Goal: Information Seeking & Learning: Learn about a topic

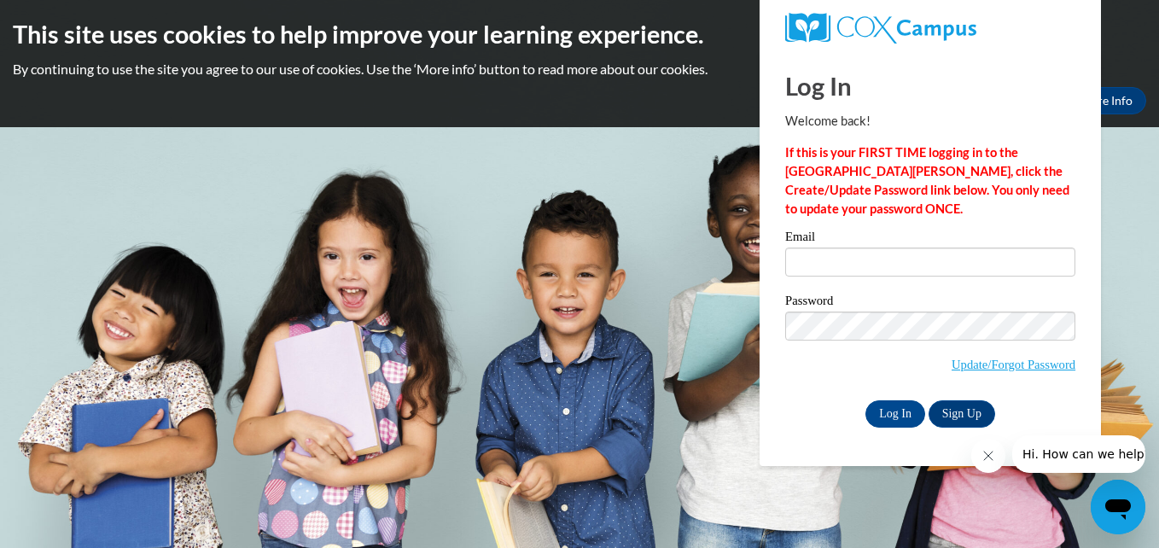
type input "tcullins@yahoo.com"
click at [875, 421] on input "Log In" at bounding box center [895, 413] width 60 height 27
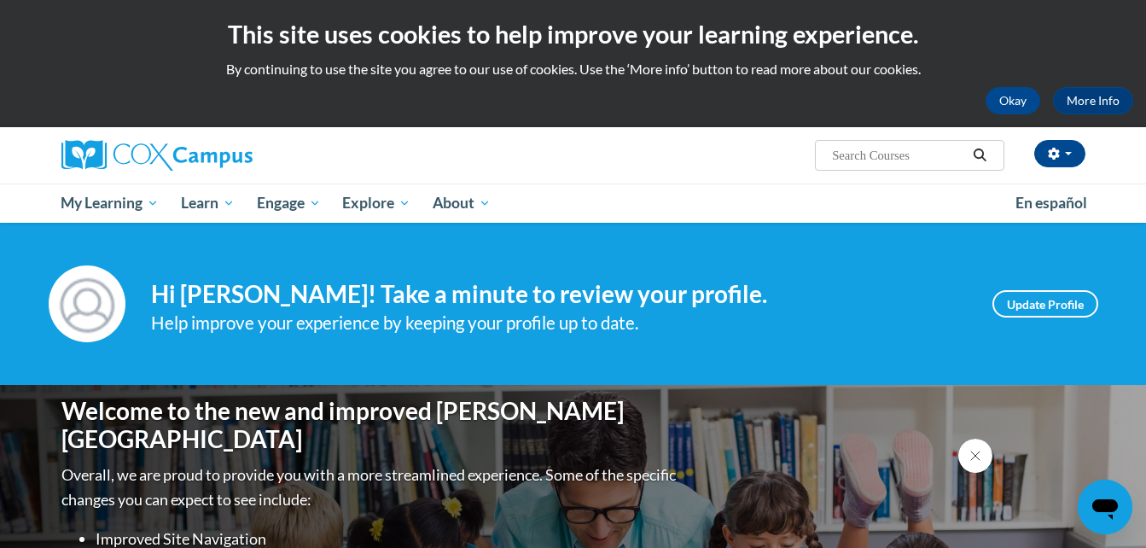
click at [0, 0] on span "Early Care and Learning" at bounding box center [0, 0] width 0 height 0
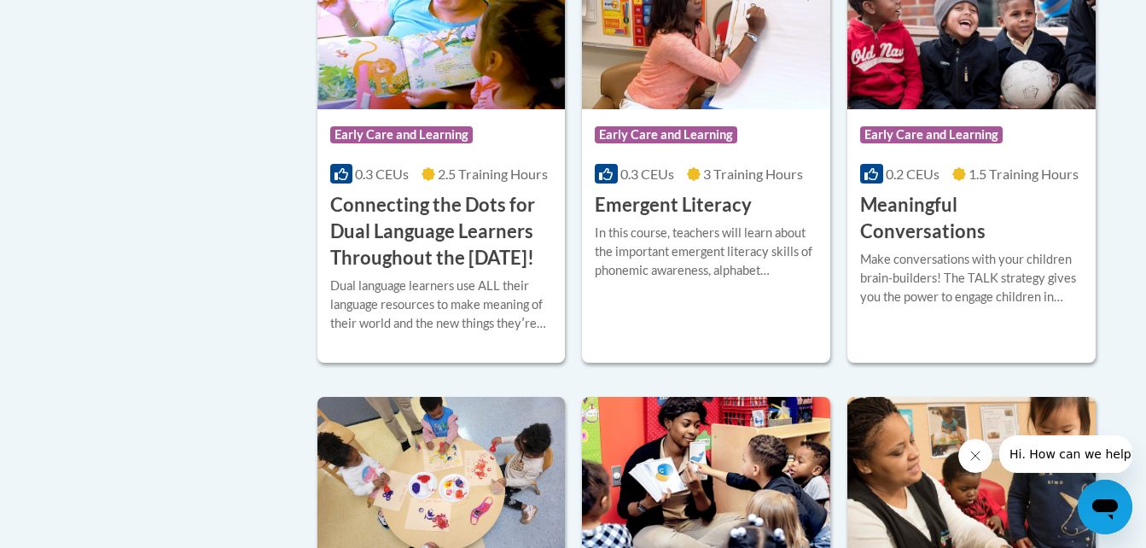
scroll to position [1220, 0]
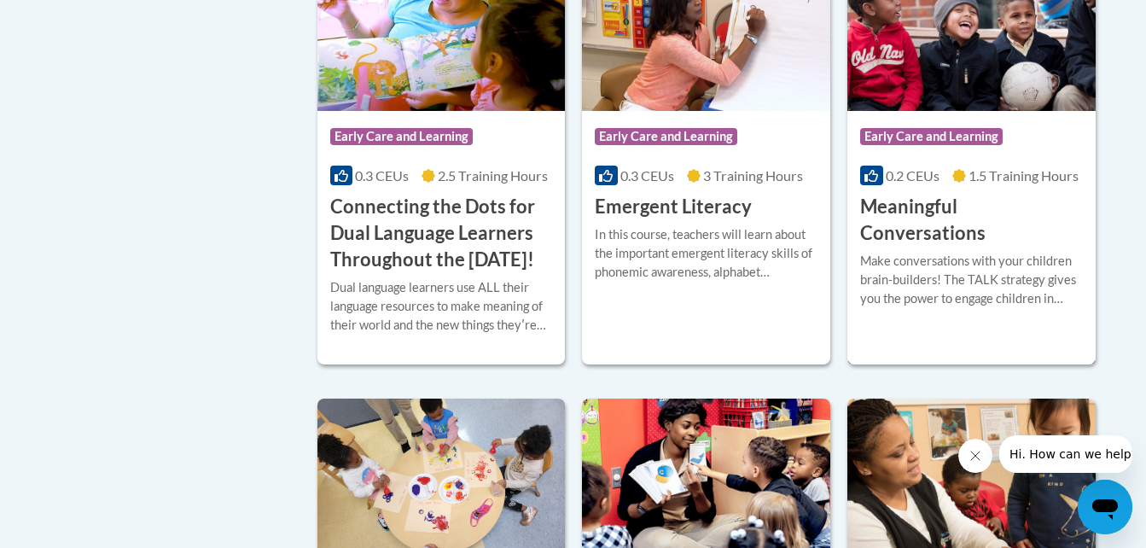
click at [977, 269] on div "Make conversations with your children brain-builders! The TALK strategy gives y…" at bounding box center [971, 280] width 223 height 56
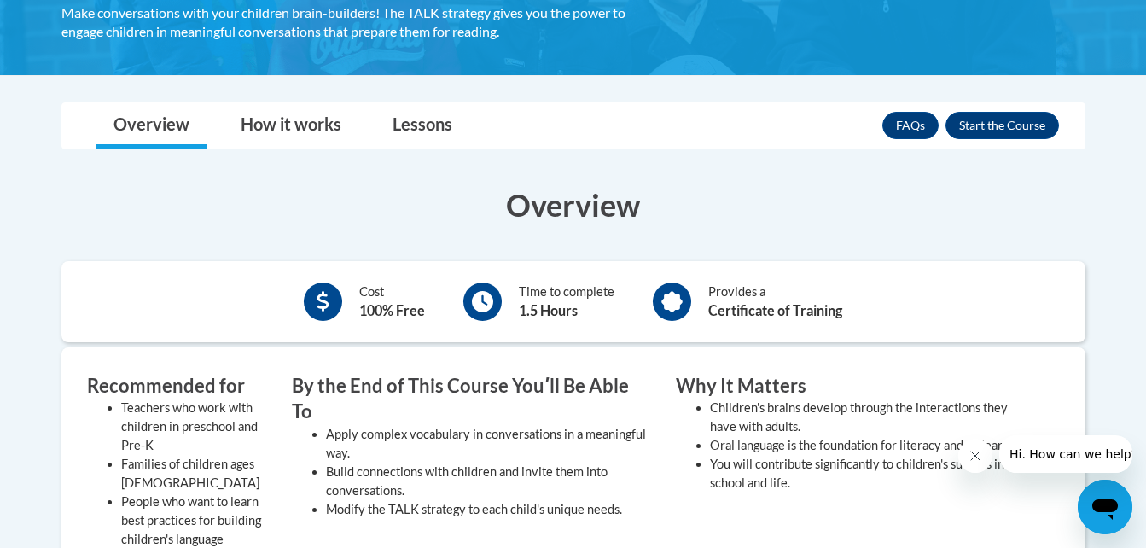
scroll to position [358, 0]
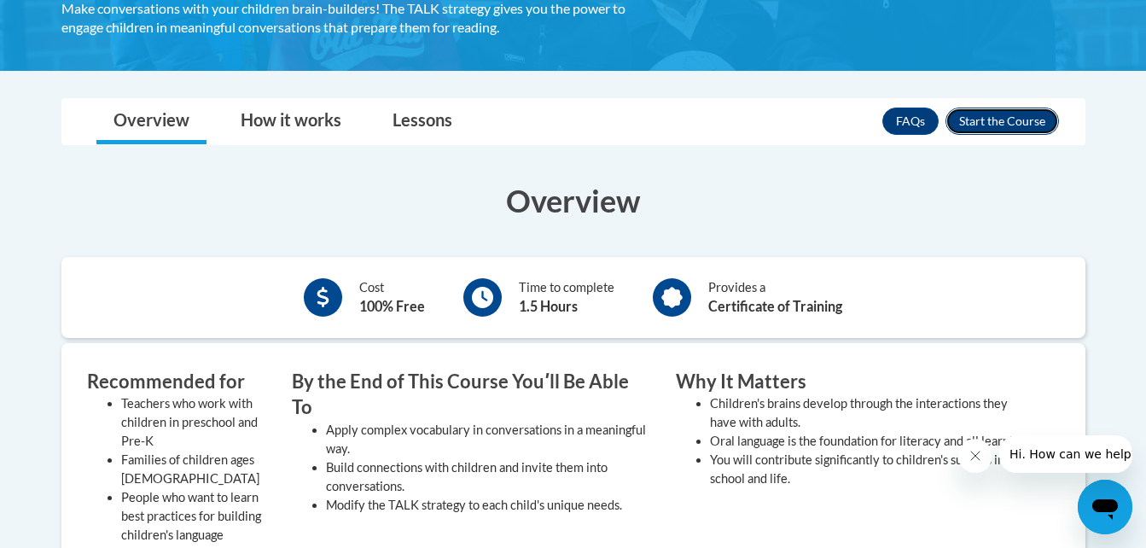
click at [1009, 119] on button "Enroll" at bounding box center [1003, 121] width 114 height 27
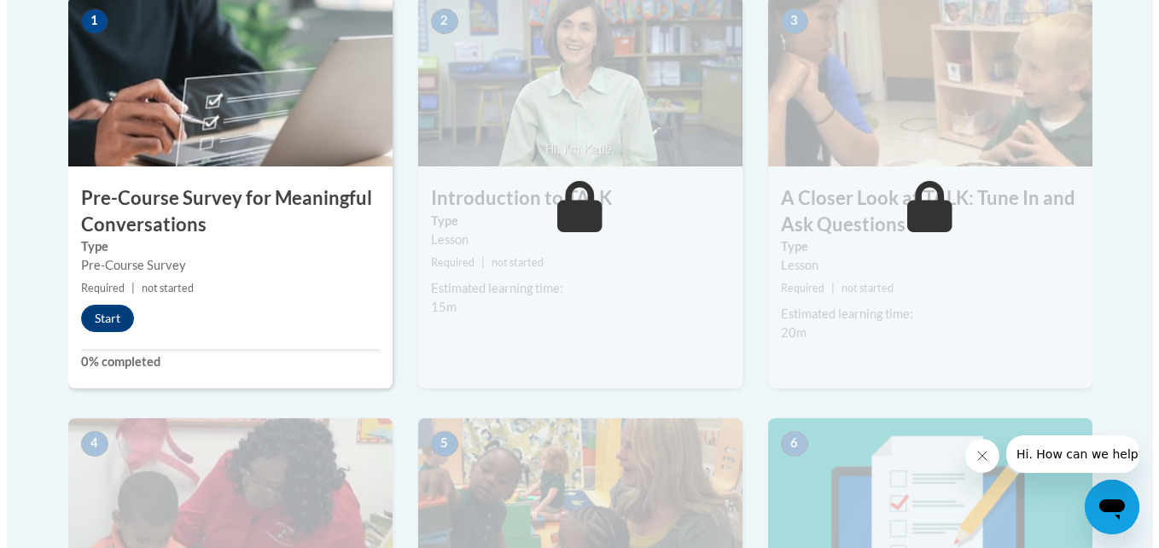
scroll to position [579, 0]
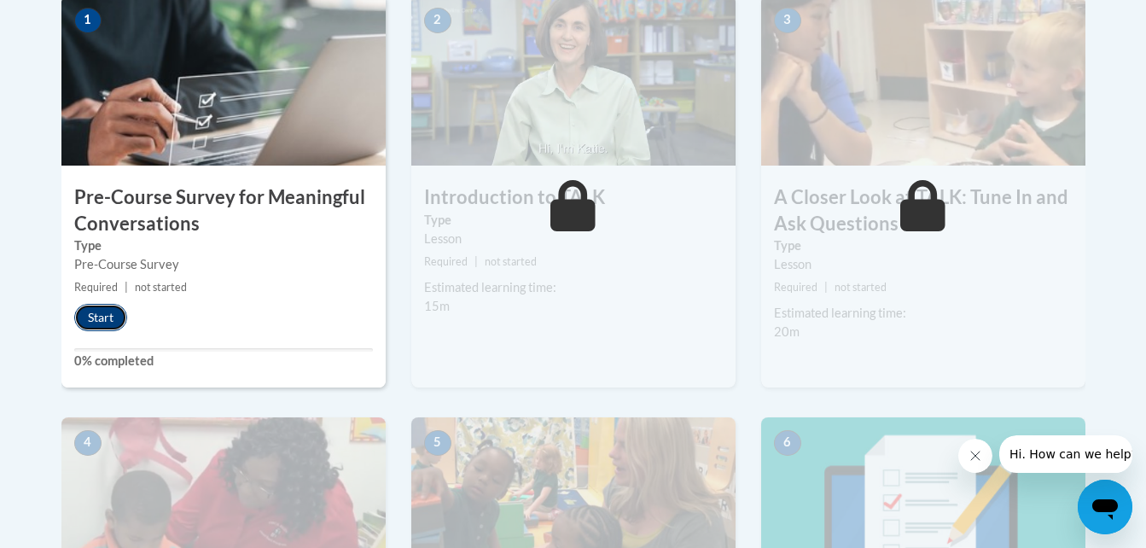
click at [109, 329] on button "Start" at bounding box center [100, 317] width 53 height 27
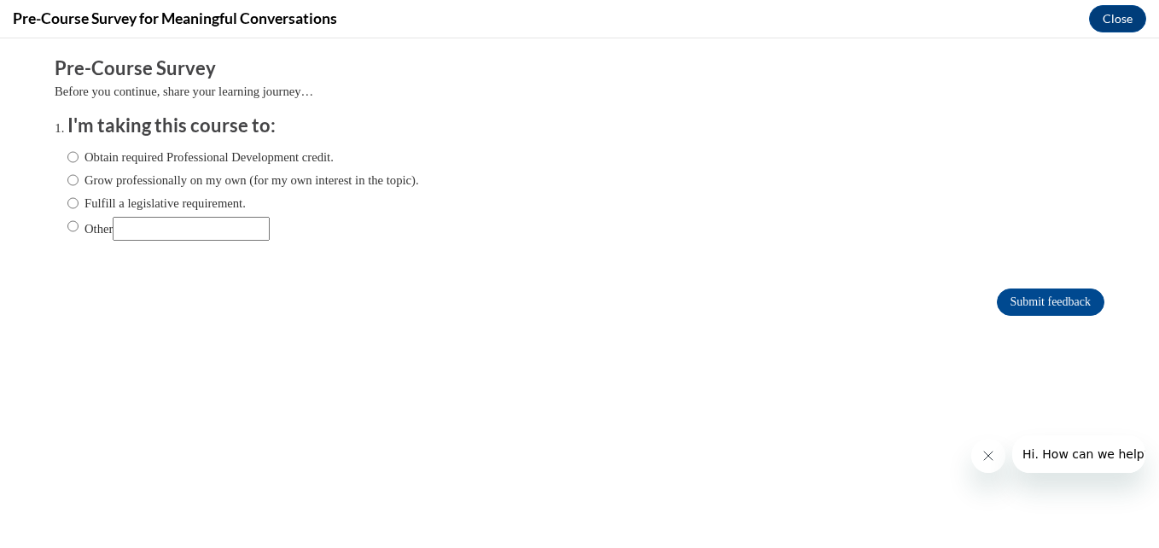
scroll to position [0, 0]
click at [147, 174] on label "Grow professionally on my own (for my own interest in the topic)." at bounding box center [243, 180] width 352 height 19
click at [79, 174] on input "Grow professionally on my own (for my own interest in the topic)." at bounding box center [72, 180] width 11 height 19
radio input "true"
click at [1026, 290] on input "Submit feedback" at bounding box center [1051, 301] width 108 height 27
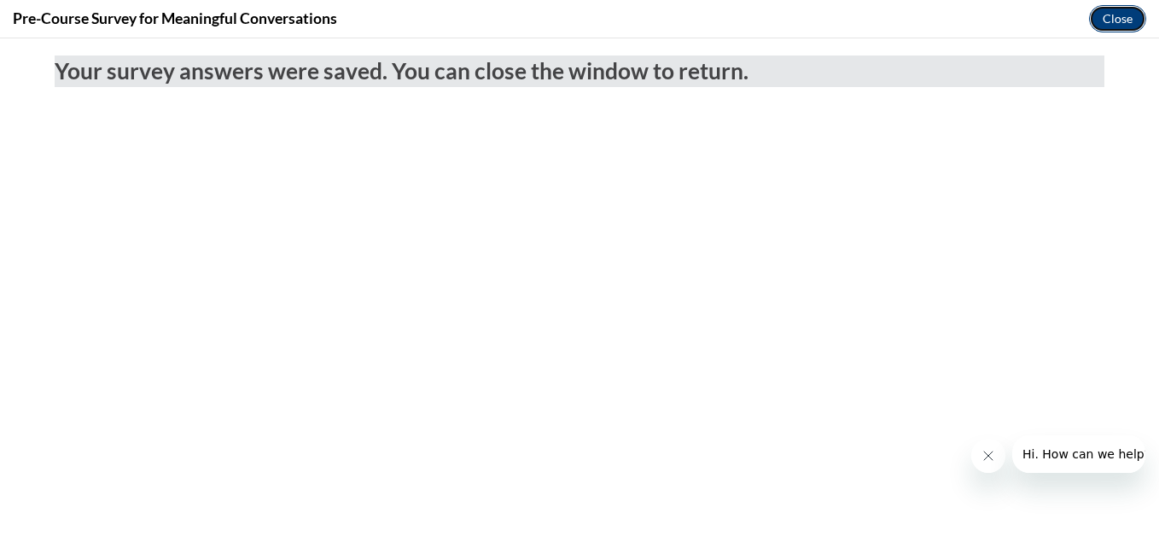
click at [1124, 19] on button "Close" at bounding box center [1117, 18] width 57 height 27
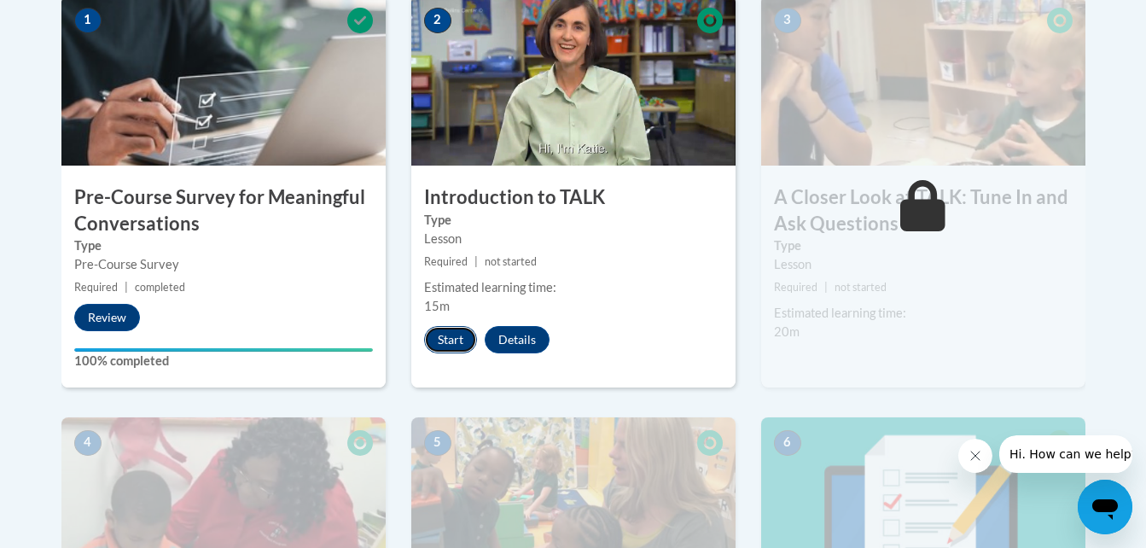
click at [457, 349] on button "Start" at bounding box center [450, 339] width 53 height 27
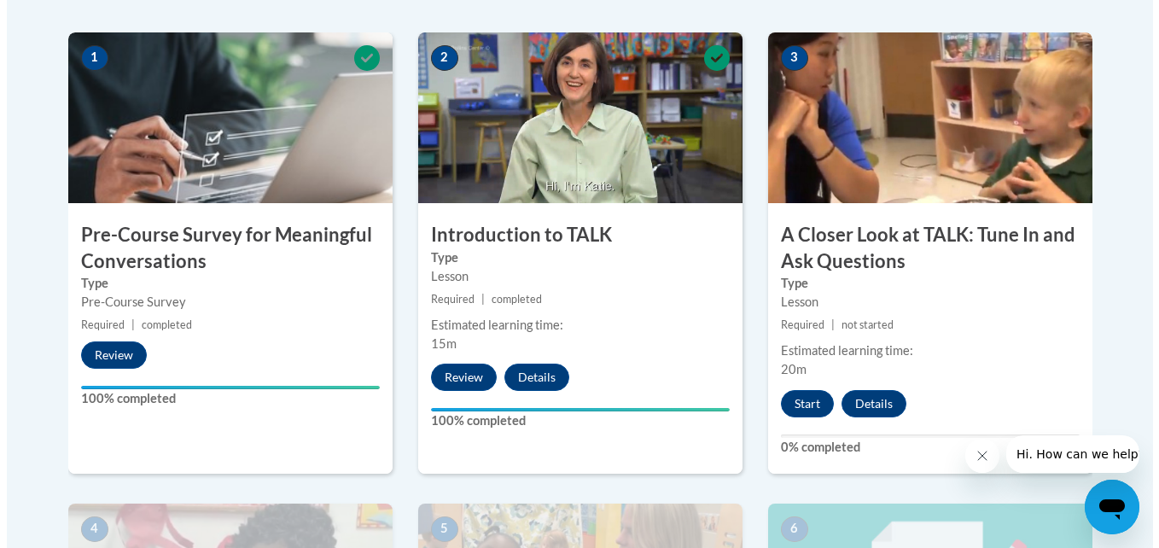
scroll to position [542, 0]
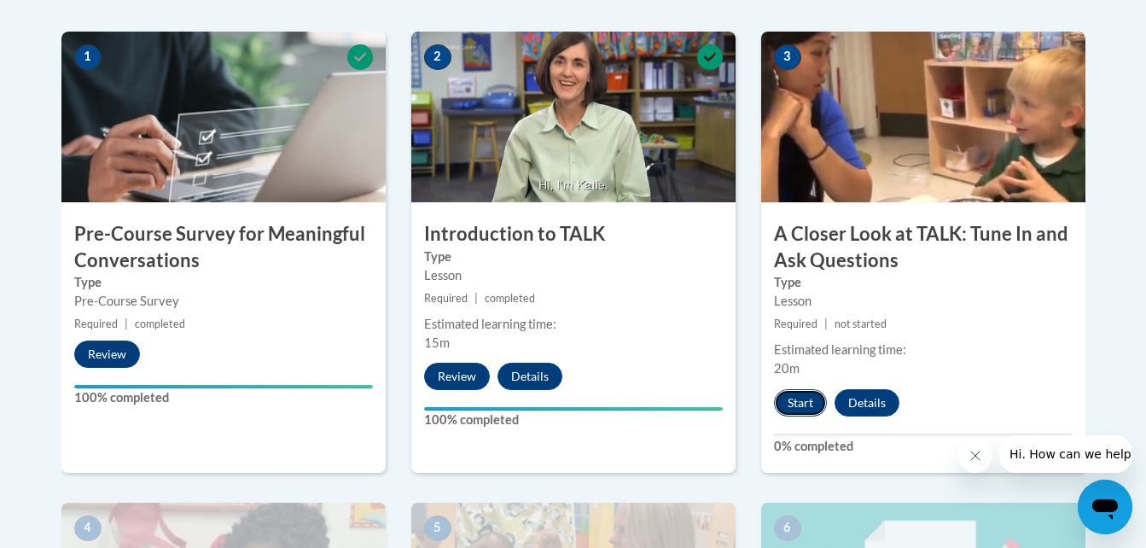
click at [810, 410] on button "Start" at bounding box center [800, 402] width 53 height 27
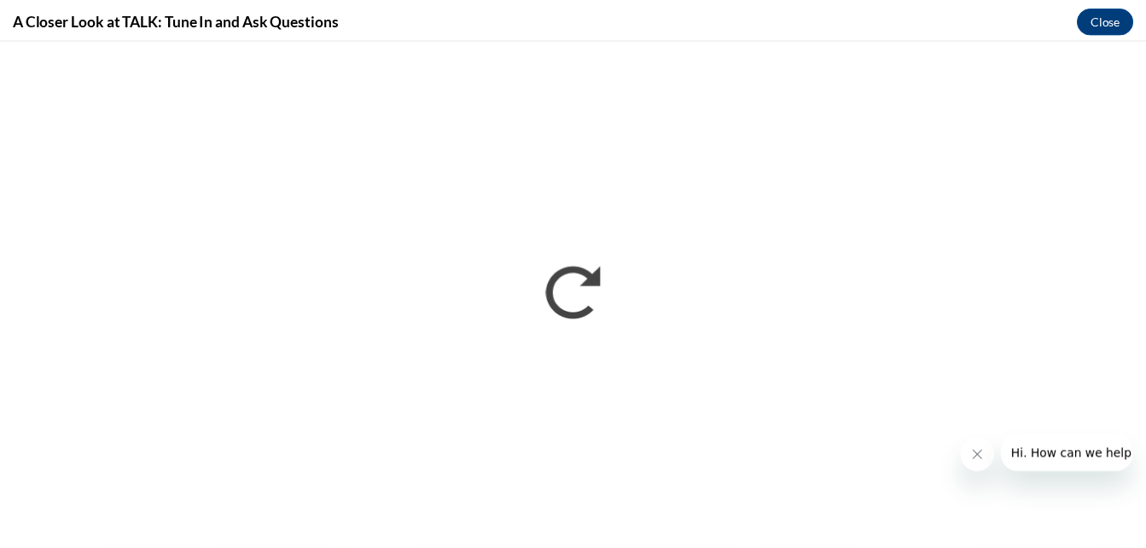
scroll to position [0, 0]
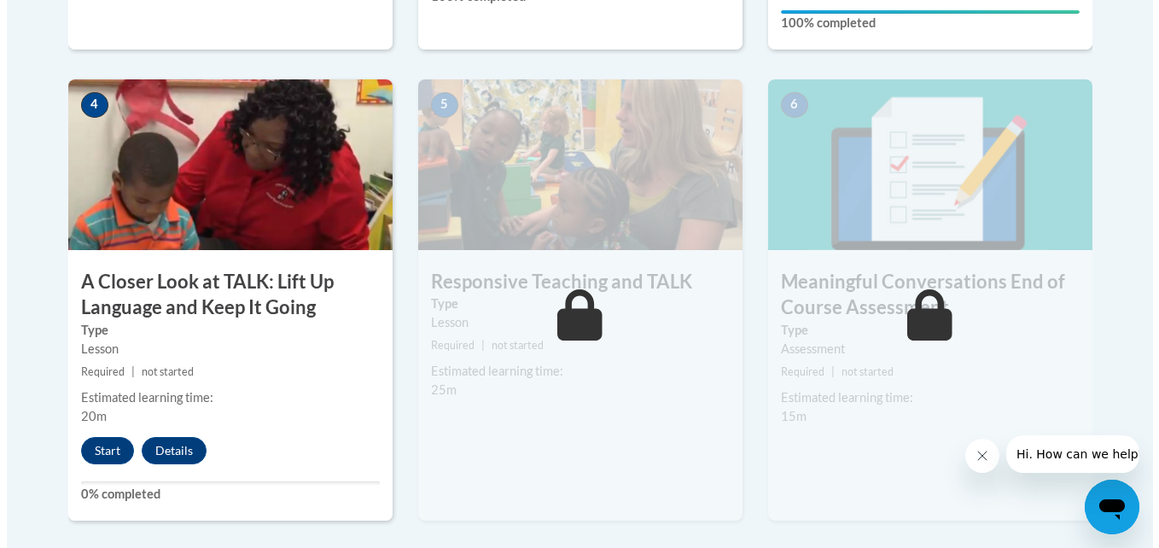
scroll to position [1015, 0]
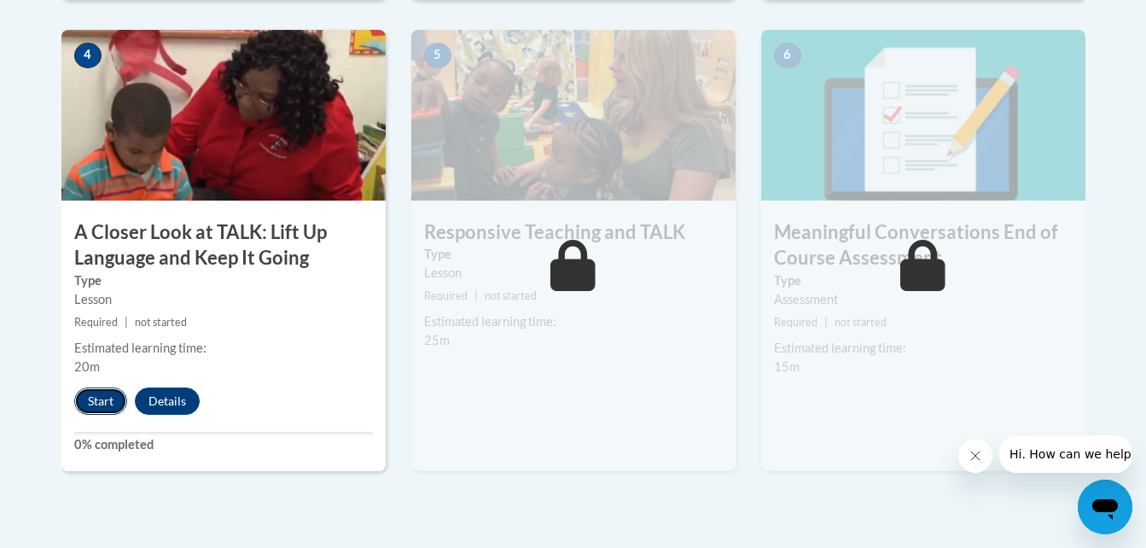
click at [79, 399] on button "Start" at bounding box center [100, 400] width 53 height 27
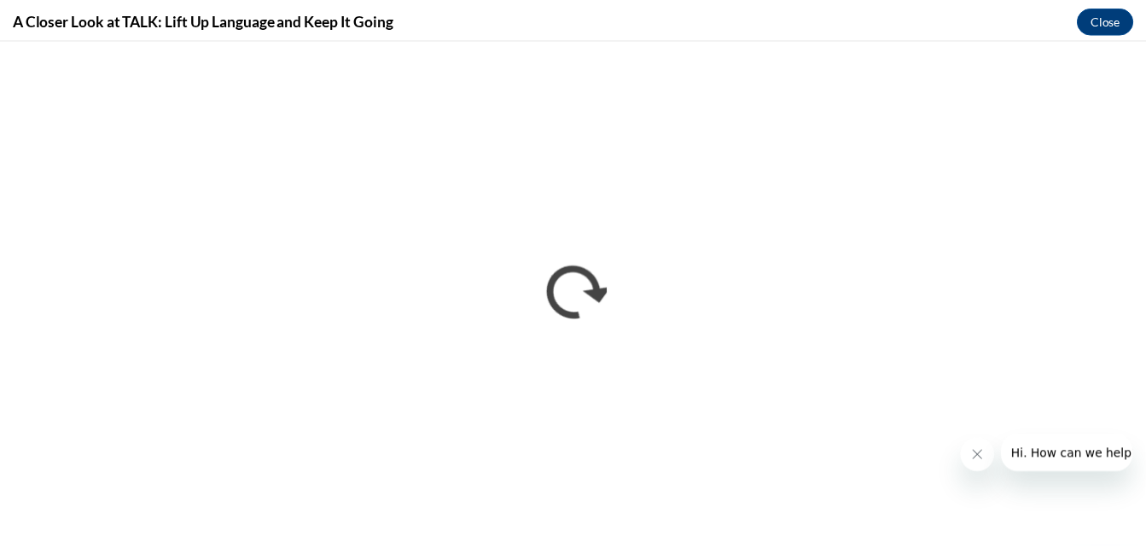
scroll to position [0, 0]
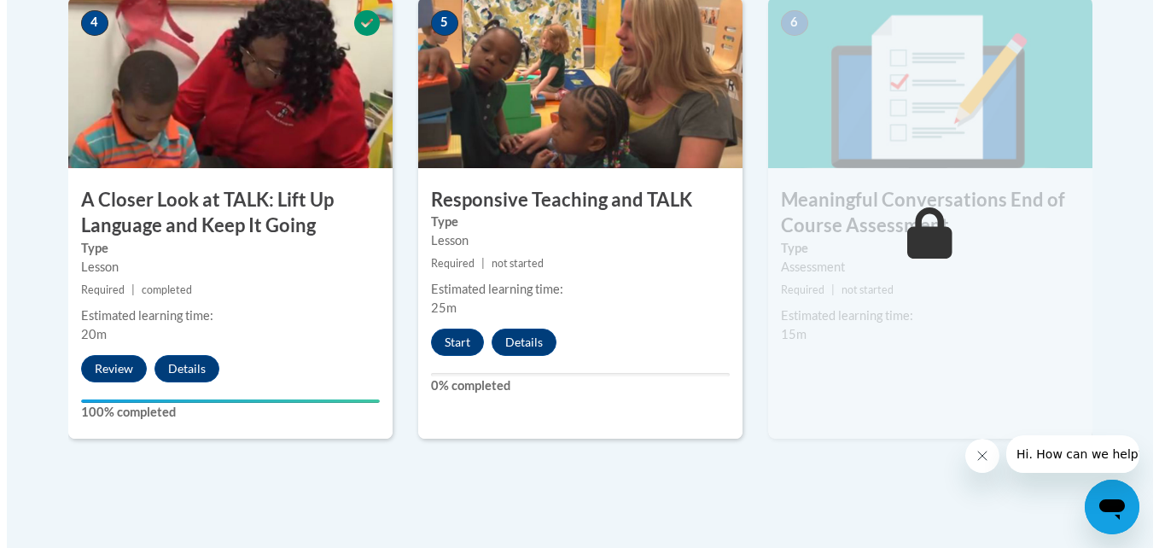
scroll to position [1057, 0]
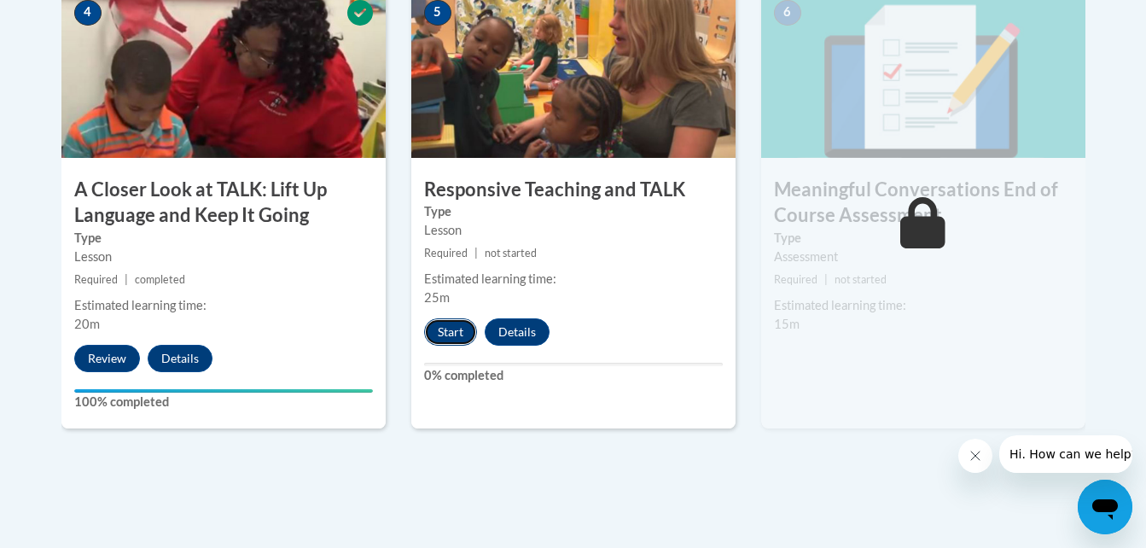
click at [439, 341] on button "Start" at bounding box center [450, 331] width 53 height 27
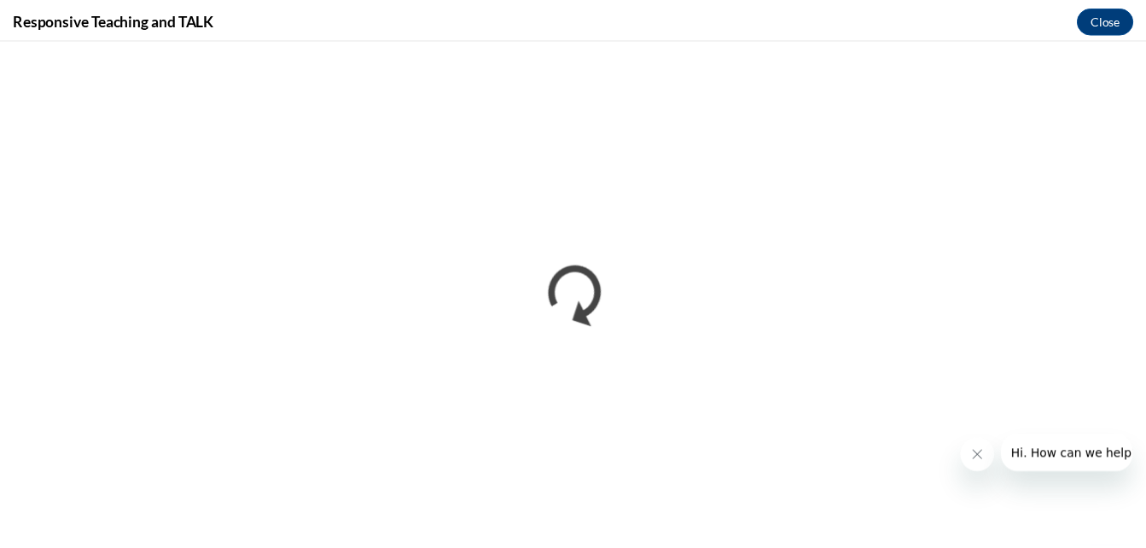
scroll to position [0, 0]
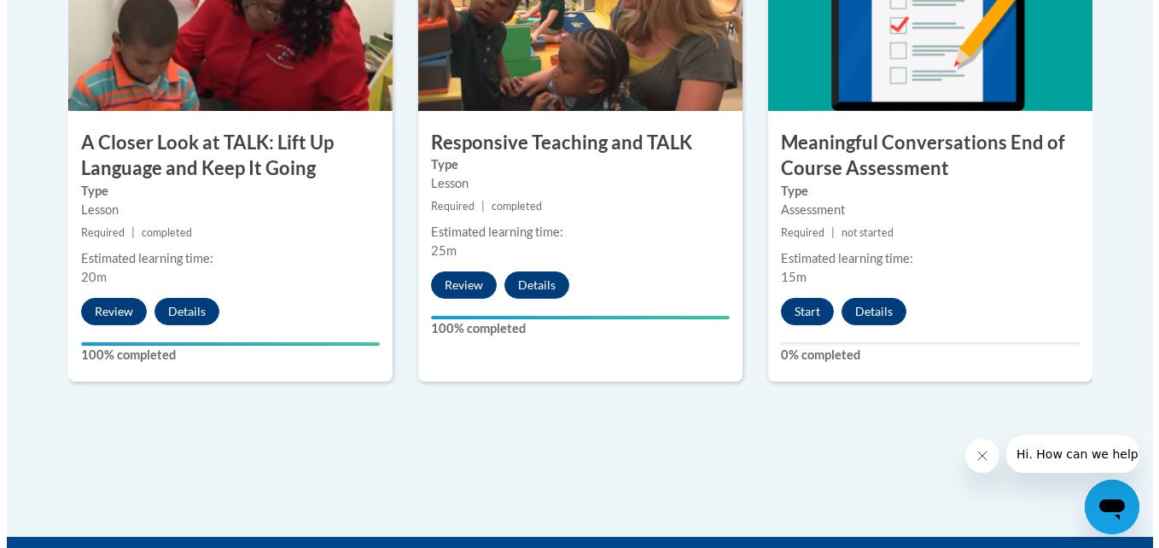
scroll to position [1098, 0]
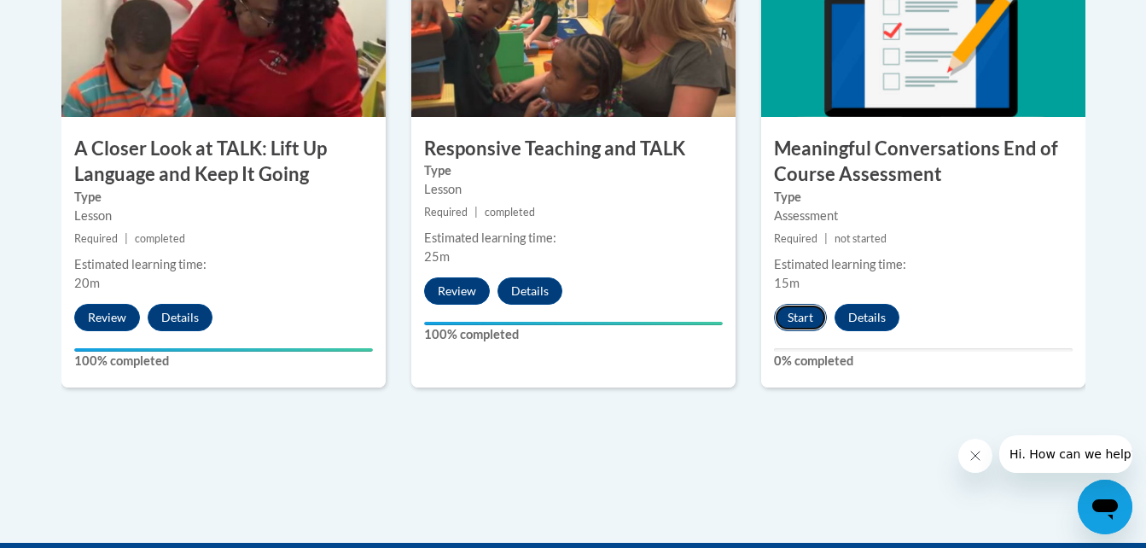
click at [818, 324] on button "Start" at bounding box center [800, 317] width 53 height 27
